Goal: Task Accomplishment & Management: Complete application form

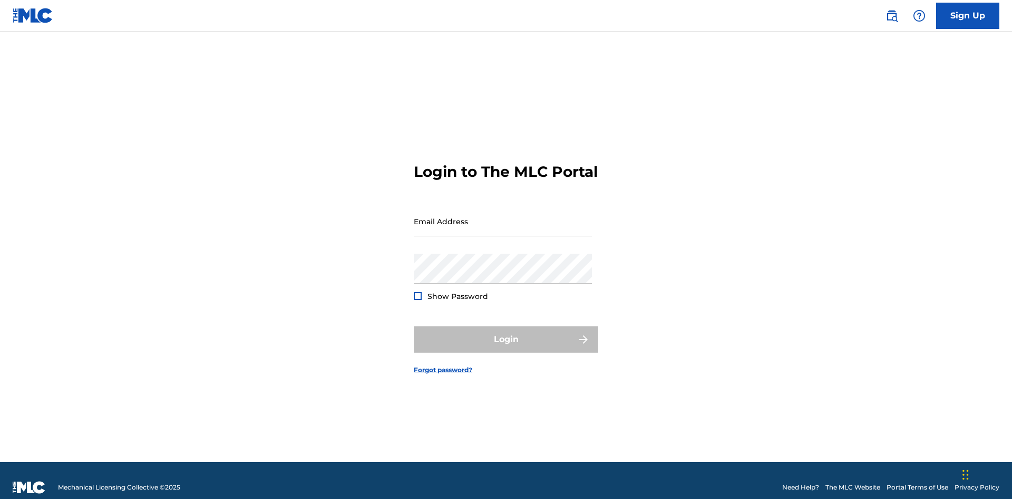
scroll to position [14, 0]
click at [503, 217] on input "Email Address" at bounding box center [503, 222] width 178 height 30
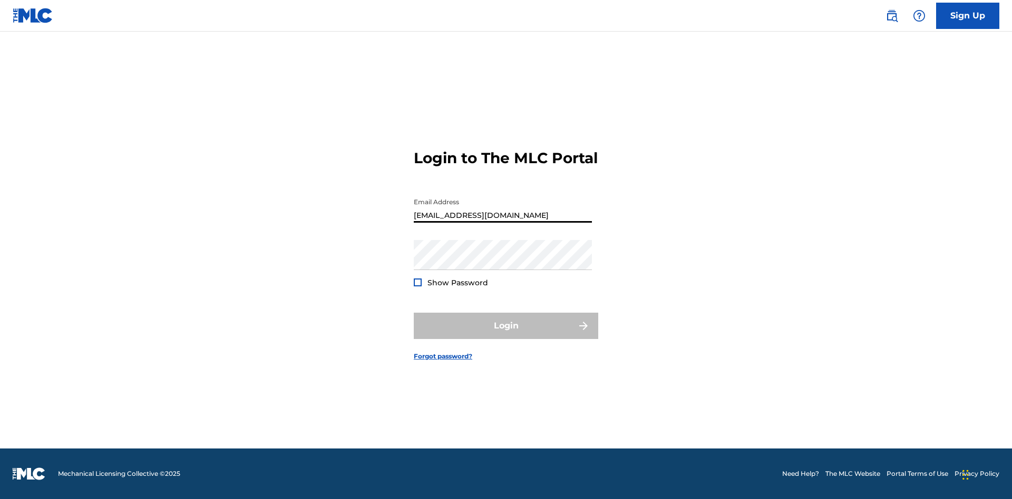
type input "[EMAIL_ADDRESS][DOMAIN_NAME]"
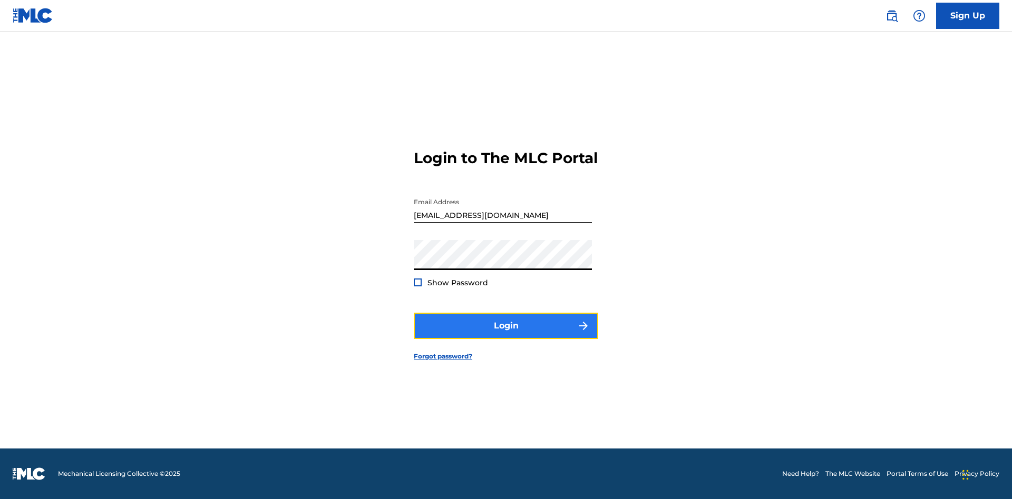
click at [506, 335] on button "Login" at bounding box center [506, 326] width 184 height 26
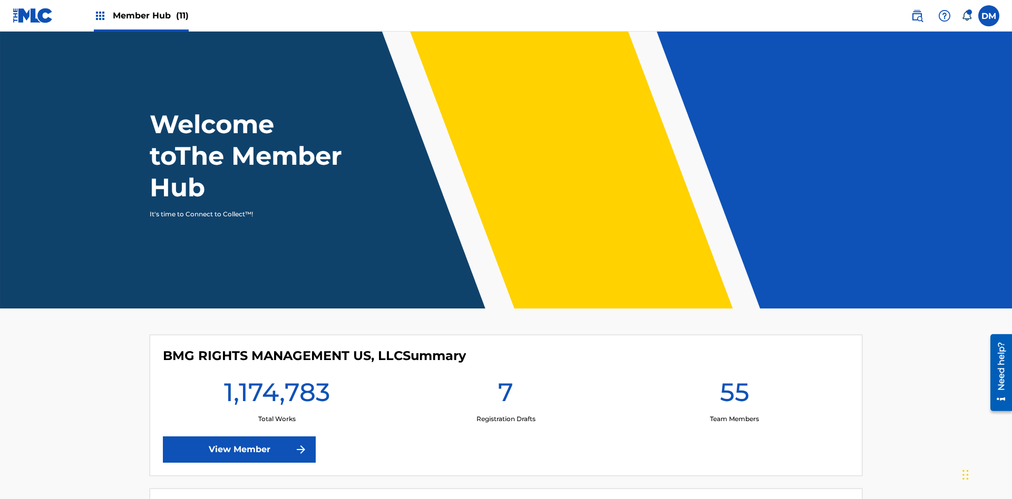
scroll to position [45, 0]
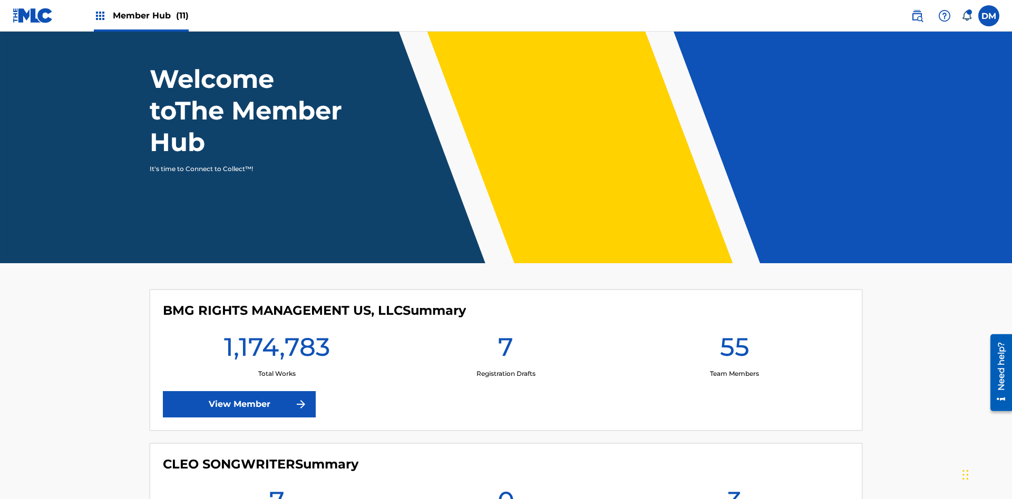
click at [141, 15] on span "Member Hub (11)" at bounding box center [151, 15] width 76 height 12
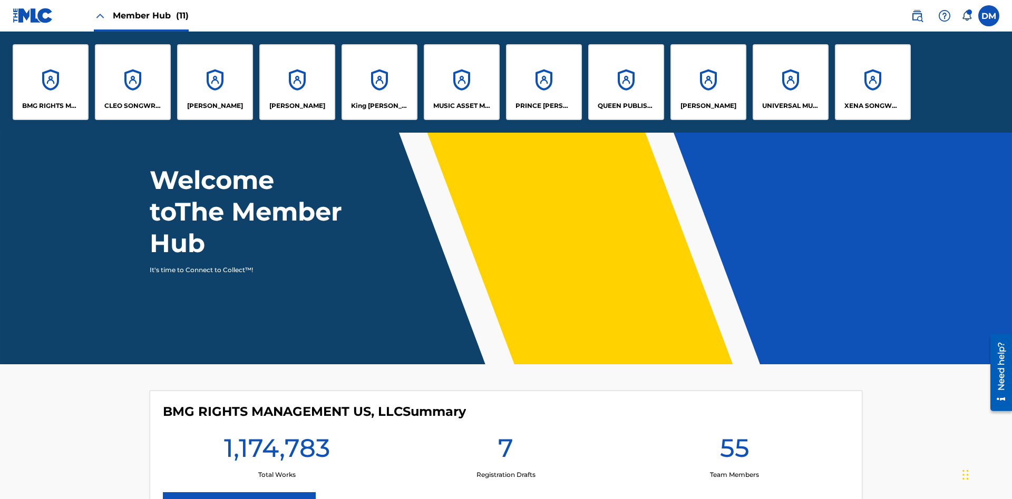
scroll to position [0, 0]
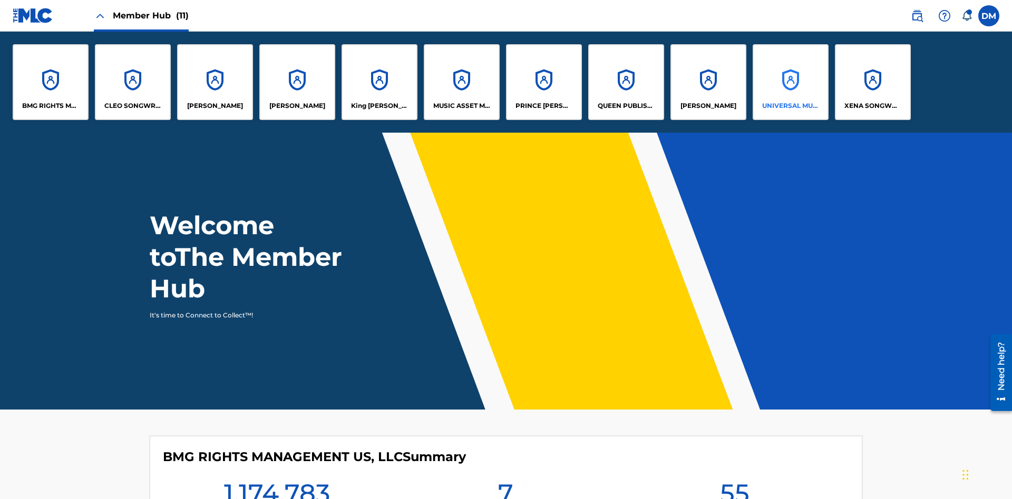
click at [790, 106] on p "UNIVERSAL MUSIC PUB GROUP" at bounding box center [790, 105] width 57 height 9
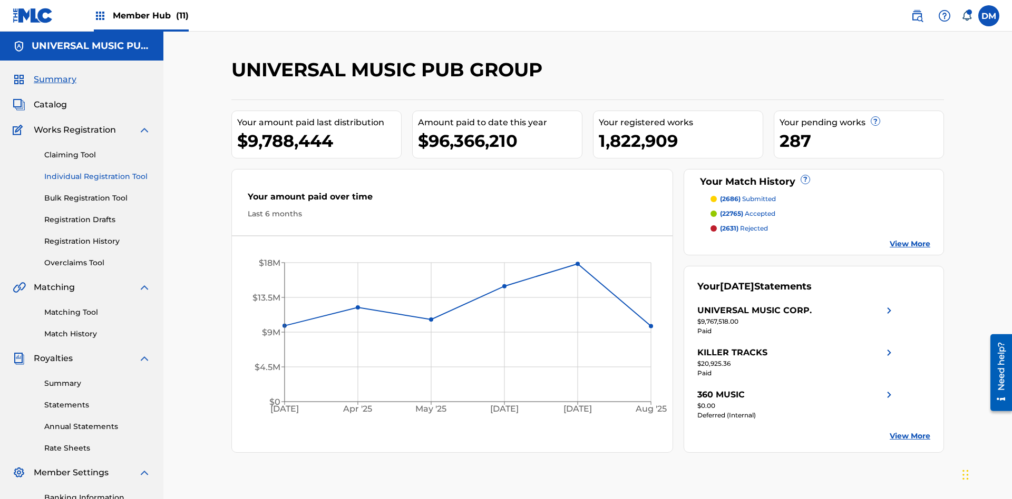
click at [97, 171] on link "Individual Registration Tool" at bounding box center [97, 176] width 106 height 11
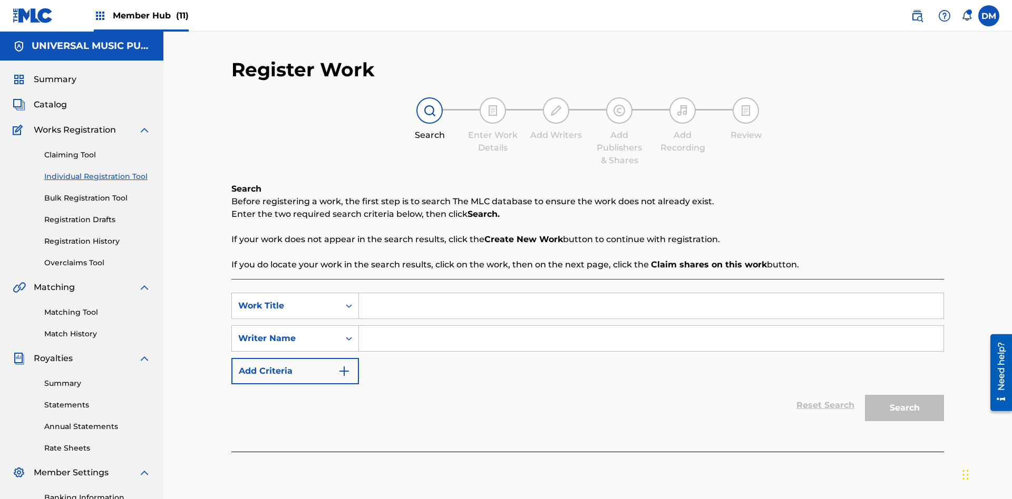
click at [651, 293] on input "Search Form" at bounding box center [651, 305] width 584 height 25
type input "Save At Writer-Add Roles Page After Adding Roles"
click at [651, 326] on input "Search Form" at bounding box center [651, 338] width 584 height 25
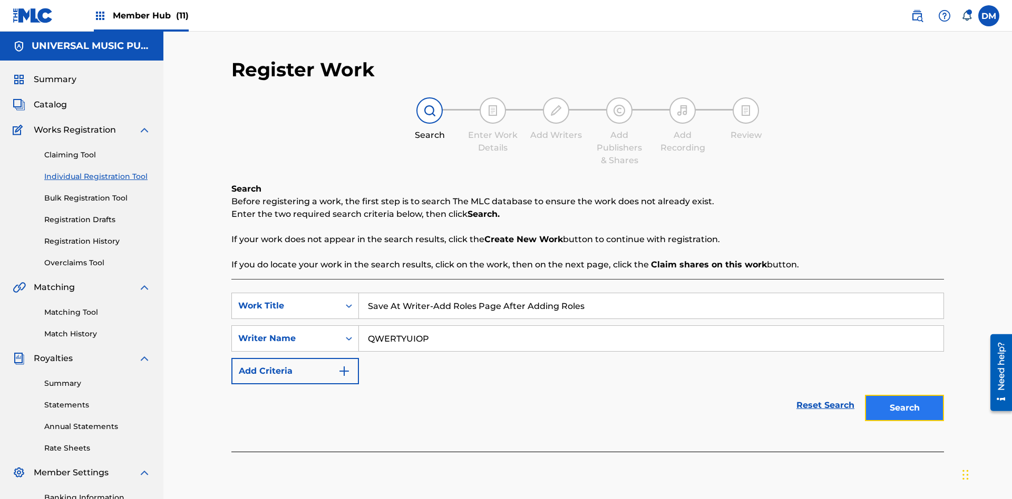
click at [904, 395] on button "Search" at bounding box center [904, 408] width 79 height 26
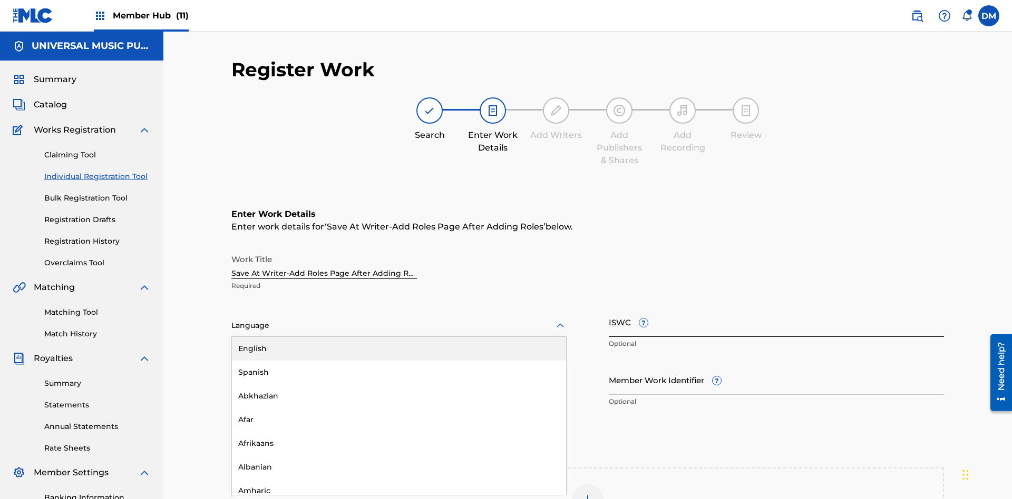
click at [399, 408] on div "Afar" at bounding box center [399, 420] width 334 height 24
click at [776, 365] on input "Member Work Identifier ?" at bounding box center [776, 380] width 335 height 30
type input "[PHONE_NUMBER]"
click at [776, 307] on input "ISWC ?" at bounding box center [776, 322] width 335 height 30
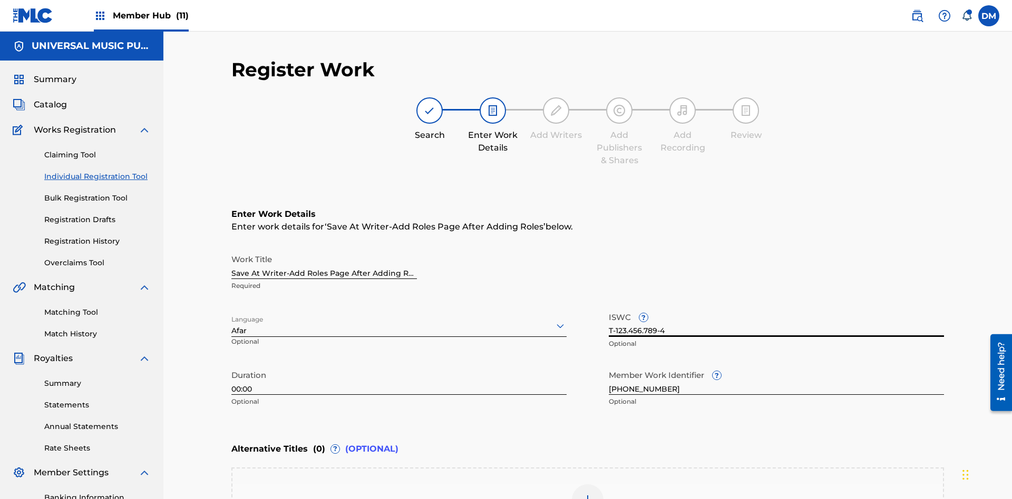
type input "T-123.456.789-4"
click at [587, 494] on img at bounding box center [587, 500] width 13 height 13
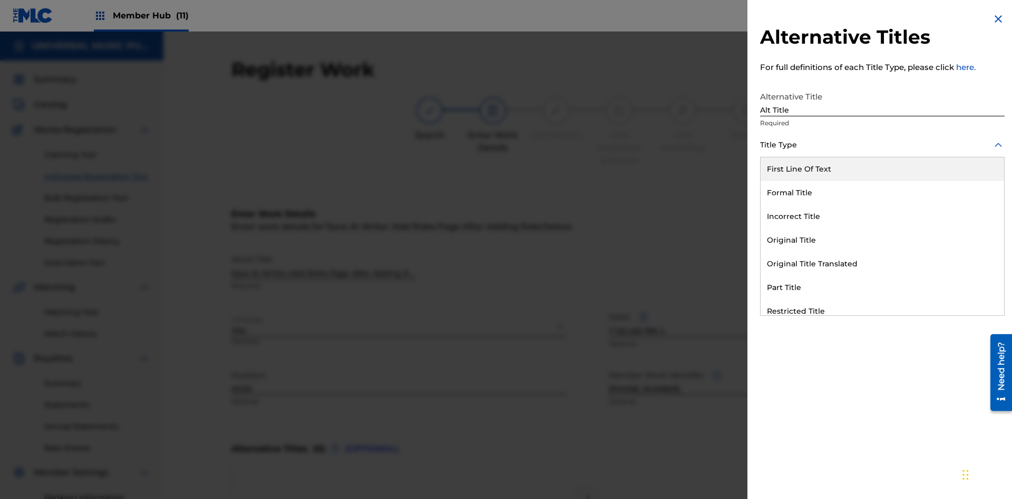
click at [882, 240] on div "Original Title" at bounding box center [881, 241] width 243 height 24
click at [882, 192] on div at bounding box center [882, 192] width 244 height 13
click at [973, 254] on button "Add Title" at bounding box center [972, 254] width 63 height 26
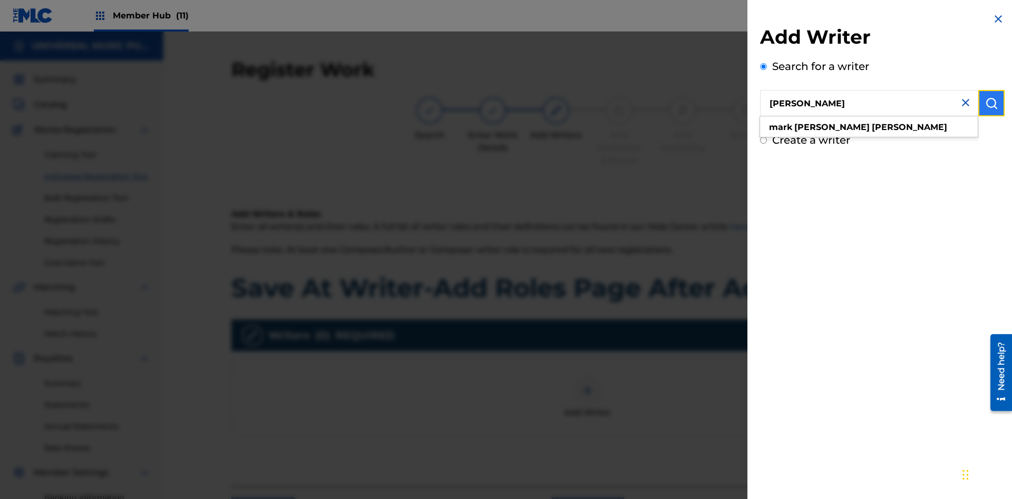
click at [991, 103] on img "submit" at bounding box center [991, 103] width 13 height 13
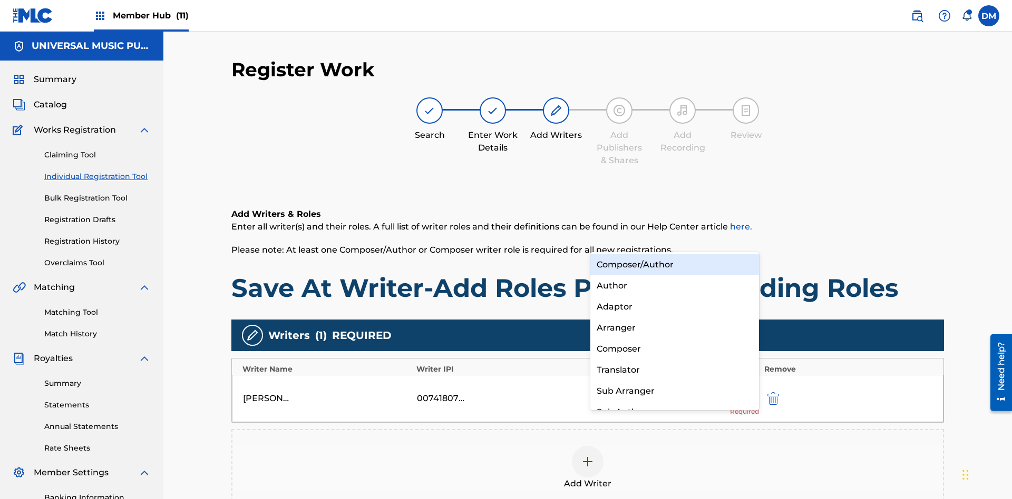
click at [674, 349] on div "Composer" at bounding box center [674, 349] width 169 height 21
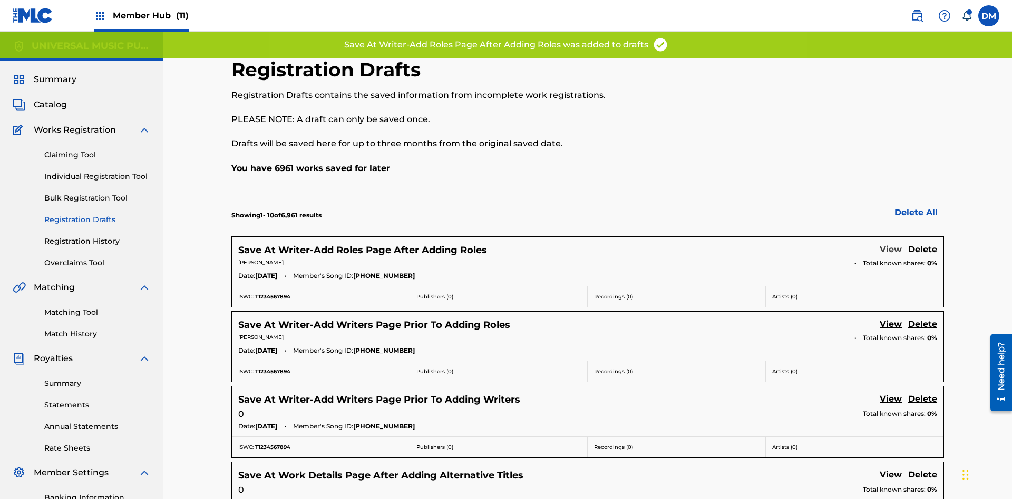
click at [890, 243] on link "View" at bounding box center [890, 250] width 22 height 14
